Goal: Navigation & Orientation: Find specific page/section

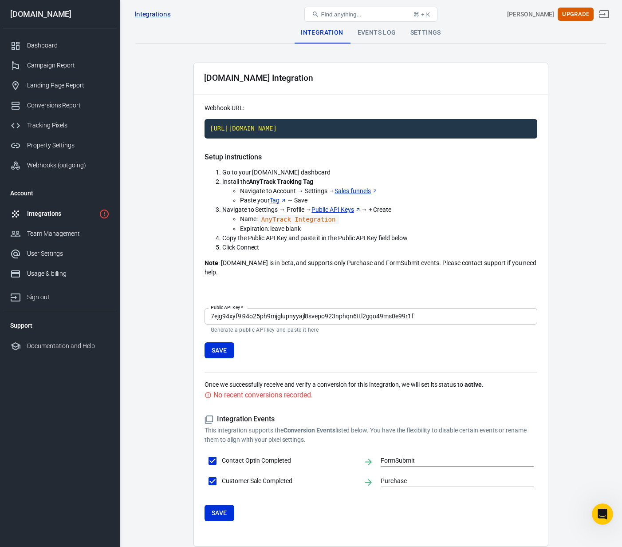
click at [379, 35] on div "Events Log" at bounding box center [377, 32] width 53 height 21
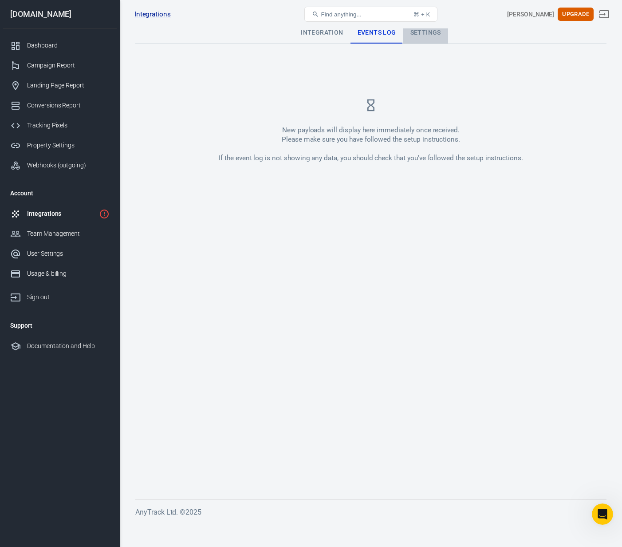
click at [423, 32] on div "Settings" at bounding box center [426, 32] width 45 height 21
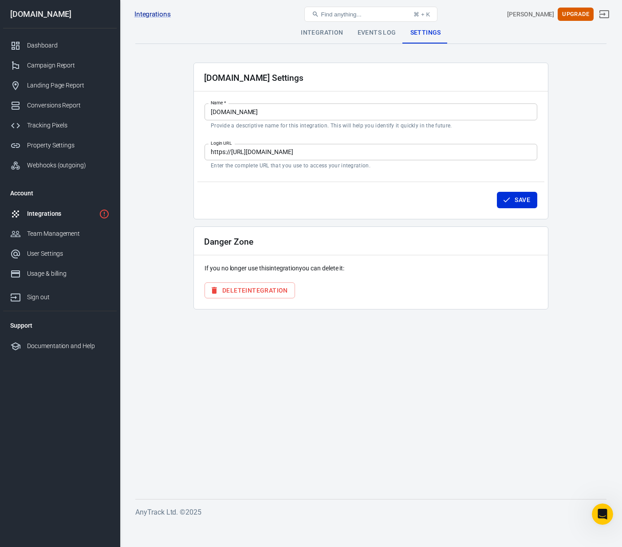
click at [291, 375] on main "Integration Events Log Settings [DOMAIN_NAME] Settings Name   * [DOMAIN_NAME] N…" at bounding box center [370, 253] width 471 height 463
click at [45, 43] on div "Dashboard" at bounding box center [68, 45] width 83 height 9
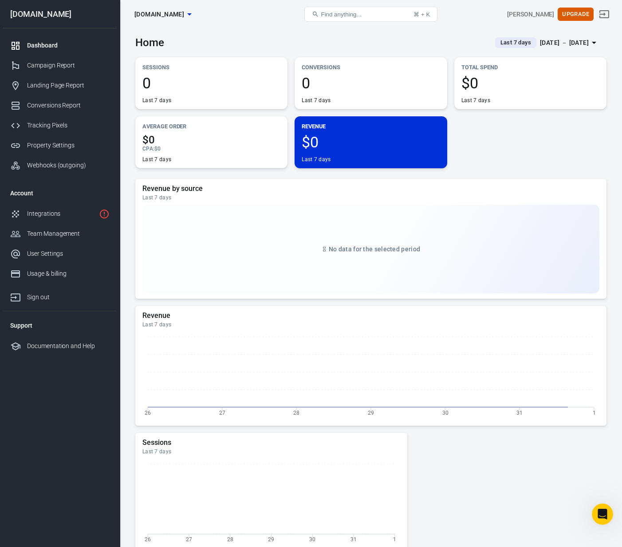
click at [546, 165] on div "Sessions 0 Last 7 days Conversions 0 Last 7 days Total Spend $0 Last 7 days Ave…" at bounding box center [370, 112] width 471 height 111
